Goal: Find specific fact: Find specific fact

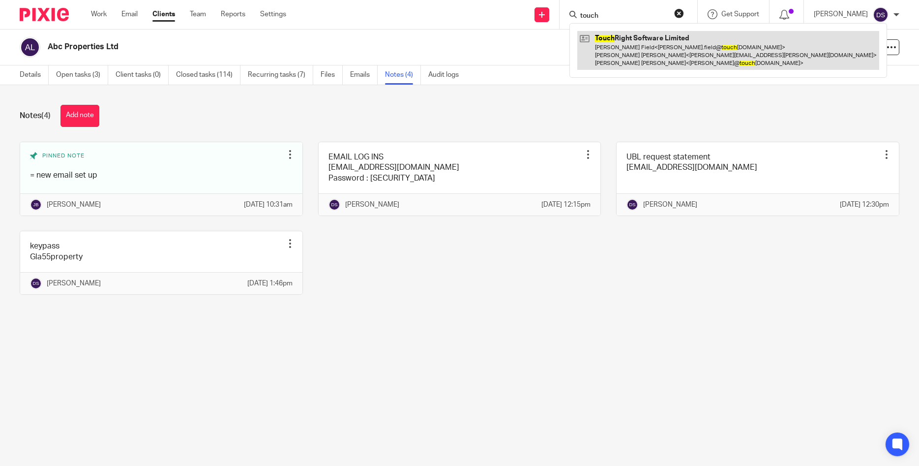
type input "touch"
click at [645, 56] on link at bounding box center [728, 50] width 302 height 39
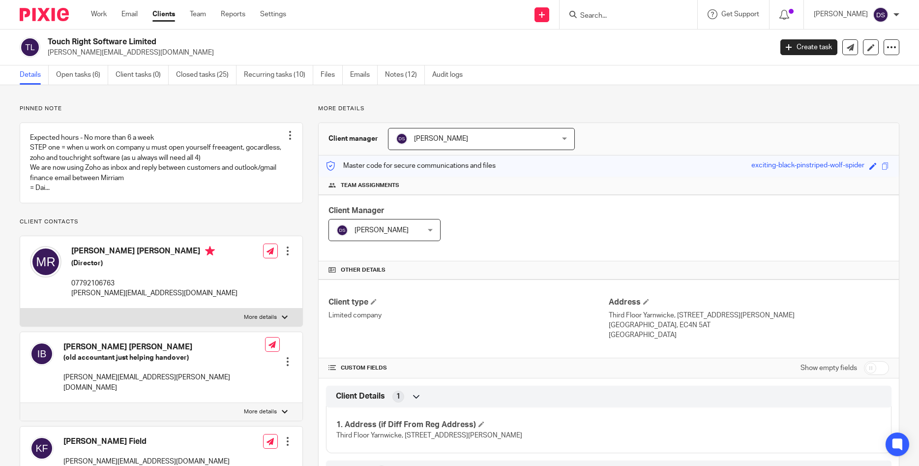
click at [396, 76] on link "Notes (12)" at bounding box center [405, 74] width 40 height 19
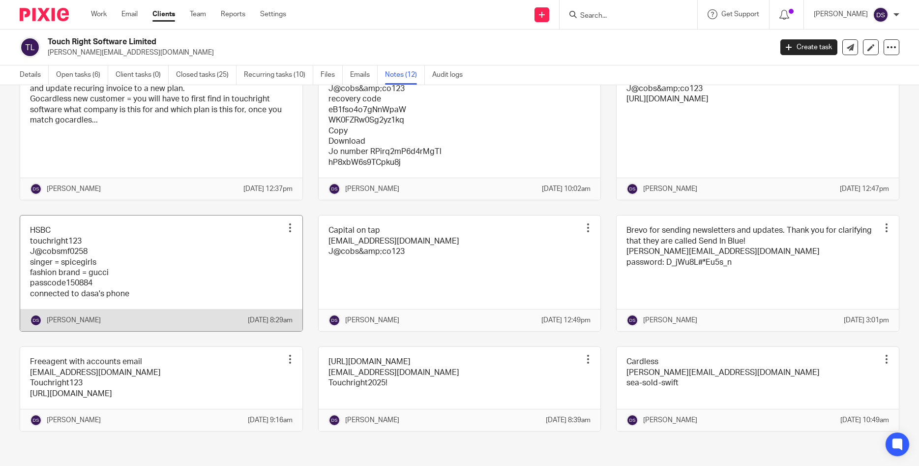
scroll to position [267, 0]
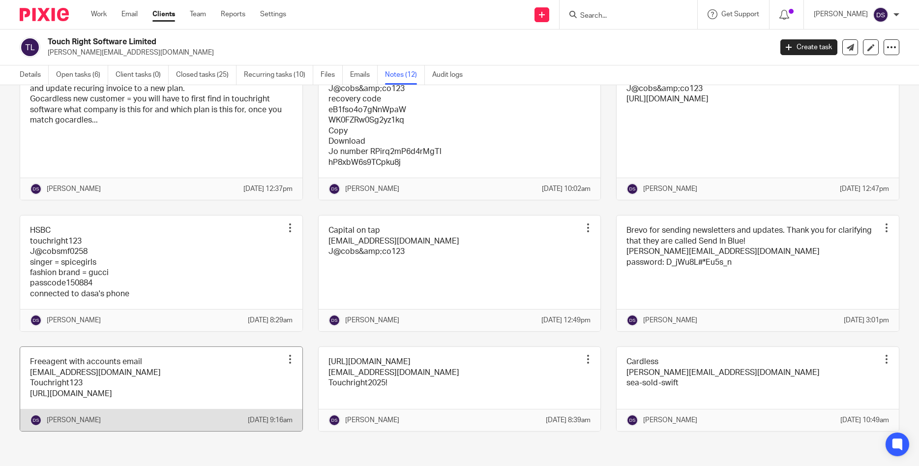
click at [91, 364] on link at bounding box center [161, 389] width 282 height 84
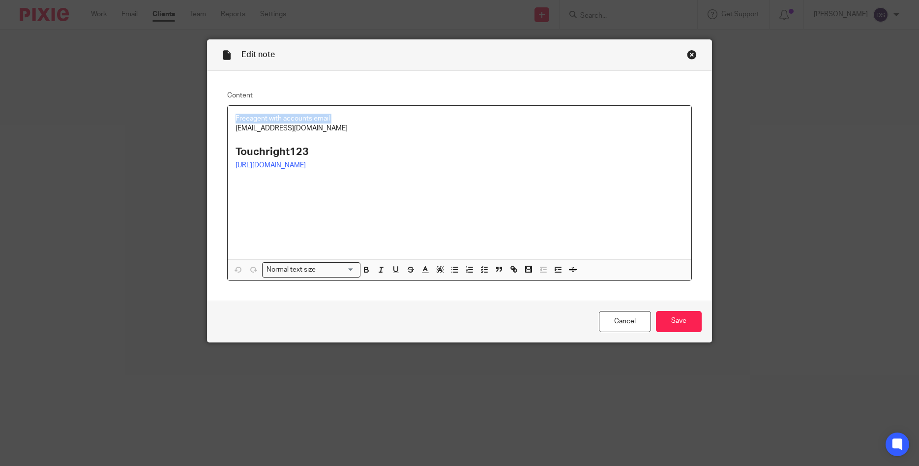
drag, startPoint x: 0, startPoint y: 0, endPoint x: 210, endPoint y: 133, distance: 248.8
click at [210, 133] on div "Content Freeagent with accounts email accounts@touchrightsoftware.com Touchrigh…" at bounding box center [459, 186] width 504 height 230
click at [322, 133] on p "accounts@touchrightsoftware.com" at bounding box center [459, 128] width 448 height 10
drag, startPoint x: 360, startPoint y: 126, endPoint x: 216, endPoint y: 128, distance: 144.5
click at [216, 128] on div "Content Freeagent with accounts email accounts@touchrightsoftware.com Touchrigh…" at bounding box center [459, 186] width 504 height 230
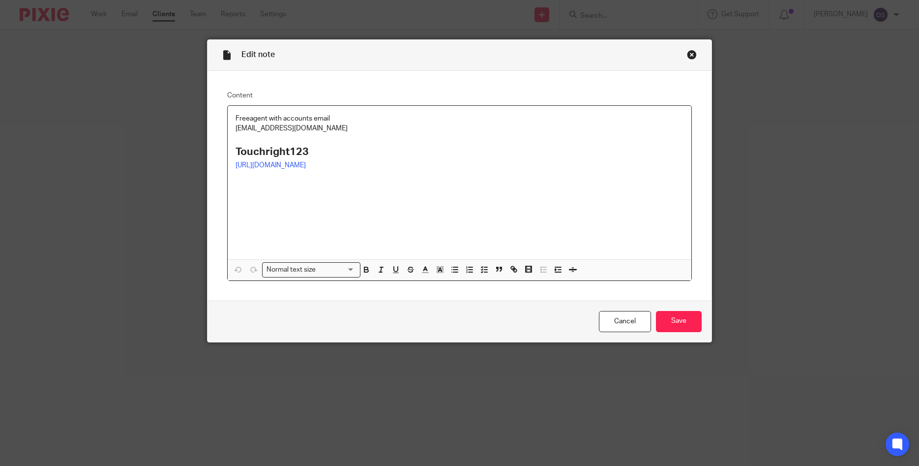
copy p "accounts@touchrightsoftware.com"
drag, startPoint x: 259, startPoint y: 147, endPoint x: 198, endPoint y: 148, distance: 61.0
click at [198, 148] on div "Edit note Content Freeagent with accounts email accounts@touchrightsoftware.com…" at bounding box center [459, 233] width 919 height 466
copy strong "Touchright123"
click at [694, 55] on div "Close this dialog window" at bounding box center [692, 55] width 10 height 10
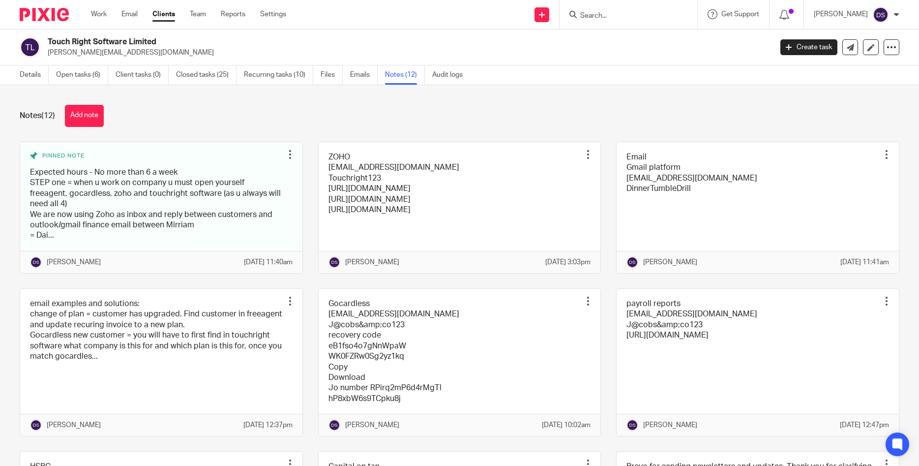
scroll to position [142, 0]
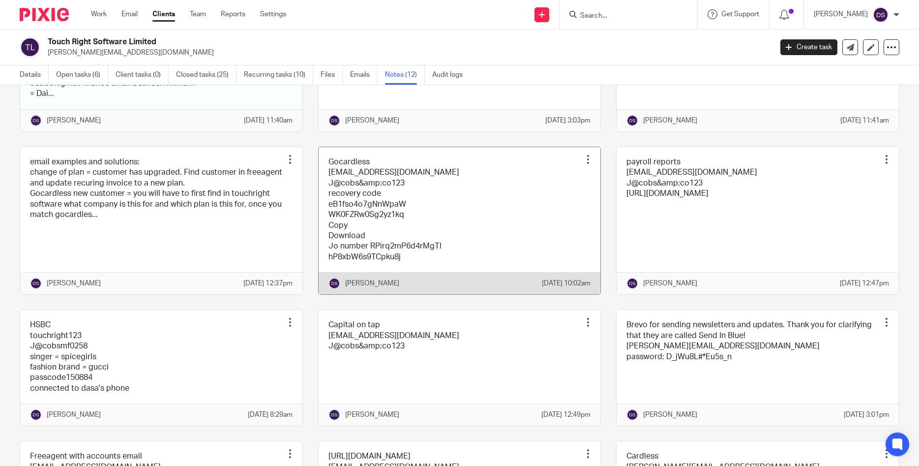
click at [347, 172] on link at bounding box center [460, 220] width 282 height 147
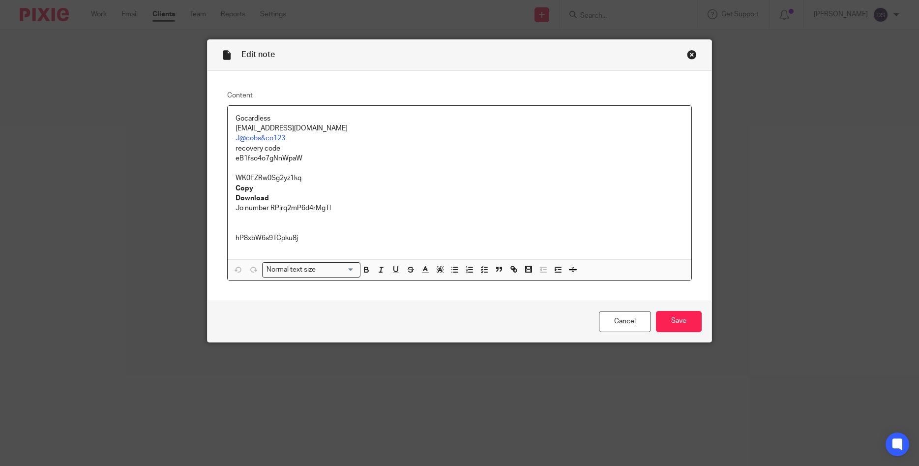
drag, startPoint x: 350, startPoint y: 131, endPoint x: 223, endPoint y: 131, distance: 126.8
click at [223, 130] on div "Content Gocardless [EMAIL_ADDRESS][DOMAIN_NAME] J@cobs&co123 recovery code eB1f…" at bounding box center [459, 186] width 504 height 230
copy p "[EMAIL_ADDRESS][DOMAIN_NAME]"
drag, startPoint x: 295, startPoint y: 141, endPoint x: 211, endPoint y: 133, distance: 84.4
click at [211, 133] on div "Content Gocardless [EMAIL_ADDRESS][DOMAIN_NAME] J@cobs&co123 recovery code eB1f…" at bounding box center [459, 186] width 504 height 230
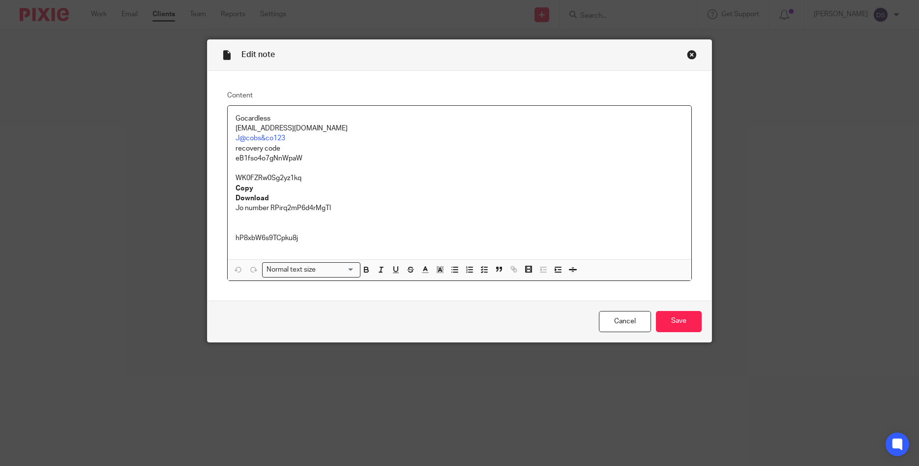
drag, startPoint x: 423, startPoint y: 149, endPoint x: 340, endPoint y: 130, distance: 85.3
click at [422, 148] on p "recovery code" at bounding box center [459, 149] width 448 height 10
drag, startPoint x: 292, startPoint y: 137, endPoint x: 206, endPoint y: 136, distance: 85.5
click at [206, 136] on div "Edit note Content Gocardless finance@touchrightsoftware.com J@cobs&co123 recove…" at bounding box center [459, 233] width 919 height 466
copy link "J@cobs&co123"
